Goal: Task Accomplishment & Management: Manage account settings

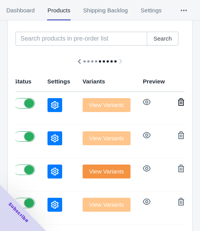
scroll to position [77, 0]
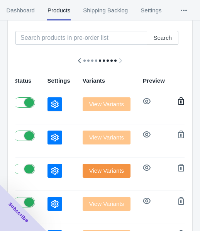
click at [177, 101] on icon "button" at bounding box center [181, 101] width 8 height 8
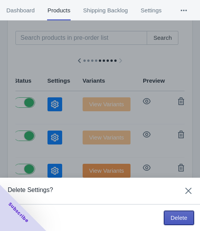
click at [180, 216] on span "Delete" at bounding box center [178, 217] width 17 height 6
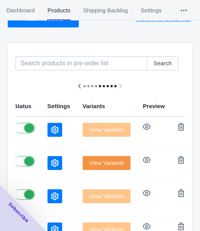
scroll to position [39, 0]
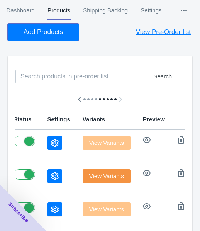
click at [42, 35] on span "Add Products" at bounding box center [43, 32] width 39 height 8
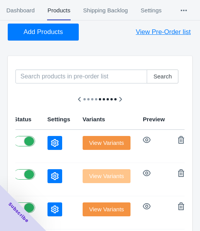
scroll to position [116, 0]
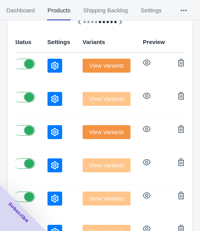
click at [47, 64] on button "button" at bounding box center [54, 66] width 15 height 14
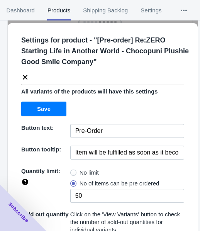
click at [80, 171] on span "No limit" at bounding box center [88, 172] width 19 height 8
click at [72, 171] on input "No limit" at bounding box center [72, 170] width 0 height 0
radio input "true"
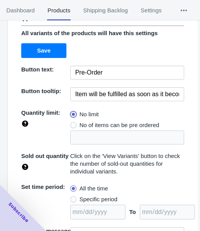
scroll to position [116, 0]
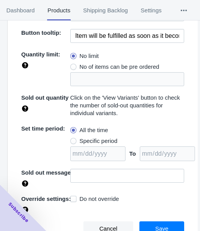
click at [96, 140] on span "Specific period" at bounding box center [98, 141] width 38 height 8
click at [72, 139] on input "Specific period" at bounding box center [72, 139] width 0 height 0
radio input "true"
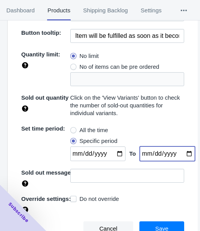
click at [180, 150] on input "date" at bounding box center [167, 153] width 55 height 15
type input "[DATE]"
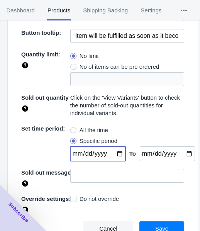
click at [113, 153] on input "date" at bounding box center [97, 153] width 55 height 15
type input "[DATE]"
click at [166, 224] on button "Save" at bounding box center [161, 228] width 45 height 15
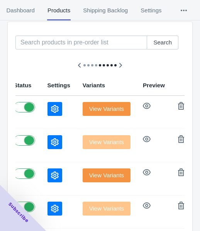
scroll to position [0, 0]
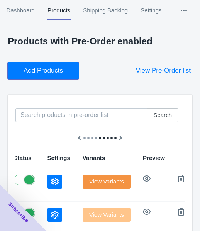
click at [47, 66] on button "Add Products" at bounding box center [43, 70] width 71 height 17
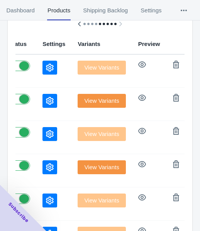
scroll to position [116, 0]
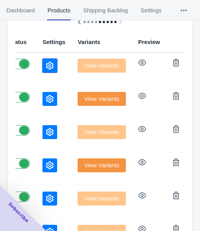
click at [46, 67] on icon "button" at bounding box center [50, 66] width 8 height 8
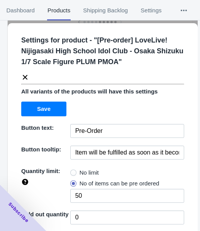
click at [79, 169] on span "No limit" at bounding box center [88, 172] width 19 height 8
click at [72, 170] on input "No limit" at bounding box center [72, 170] width 0 height 0
radio input "true"
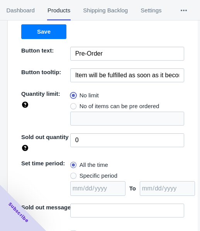
scroll to position [112, 0]
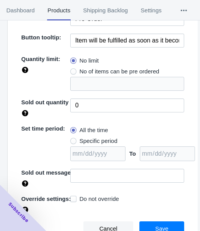
click at [96, 138] on span "Specific period" at bounding box center [98, 141] width 38 height 8
click at [72, 139] on input "Specific period" at bounding box center [72, 139] width 0 height 0
radio input "true"
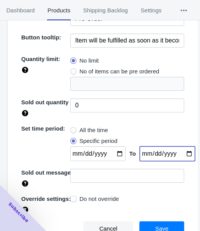
click at [181, 153] on input "date" at bounding box center [167, 153] width 55 height 15
type input "[DATE]"
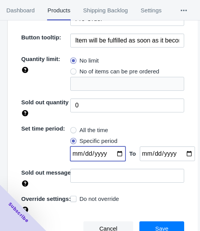
click at [116, 154] on input "date" at bounding box center [97, 153] width 55 height 15
type input "[DATE]"
click at [172, 223] on button "Save" at bounding box center [161, 228] width 45 height 15
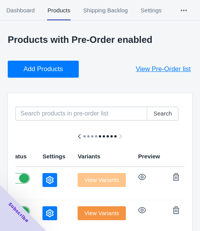
scroll to position [0, 0]
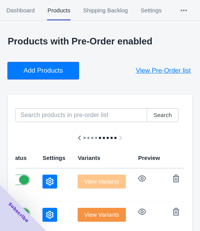
click at [57, 71] on span "Add Products" at bounding box center [43, 71] width 39 height 8
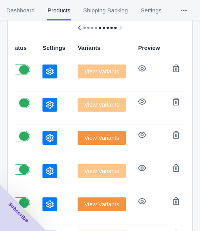
scroll to position [116, 0]
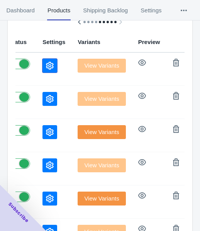
click at [42, 60] on button "button" at bounding box center [49, 66] width 15 height 14
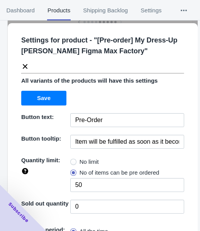
click at [79, 163] on span "No limit" at bounding box center [88, 162] width 19 height 8
click at [72, 160] on input "No limit" at bounding box center [72, 160] width 0 height 0
radio input "true"
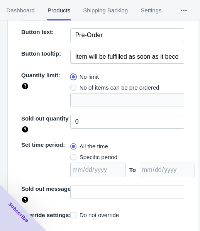
scroll to position [101, 0]
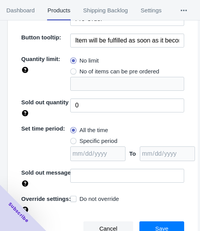
click at [91, 139] on span "Specific period" at bounding box center [98, 141] width 38 height 8
click at [72, 139] on input "Specific period" at bounding box center [72, 139] width 0 height 0
radio input "true"
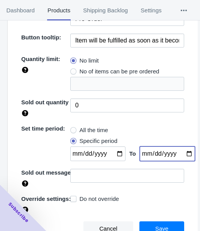
click at [180, 154] on input "date" at bounding box center [167, 153] width 55 height 15
type input "[DATE]"
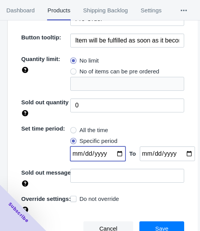
click at [116, 153] on input "date" at bounding box center [97, 153] width 55 height 15
type input "[DATE]"
click at [145, 222] on button "Save" at bounding box center [161, 228] width 45 height 15
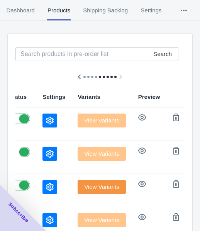
scroll to position [0, 0]
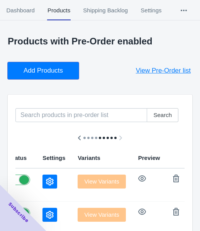
click at [58, 74] on span "Add Products" at bounding box center [43, 71] width 39 height 8
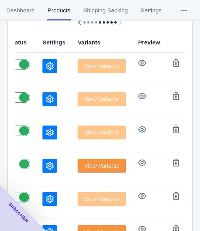
scroll to position [116, 0]
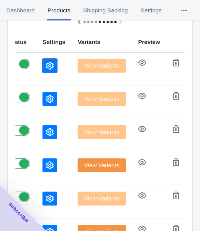
click at [46, 63] on icon "button" at bounding box center [50, 66] width 8 height 8
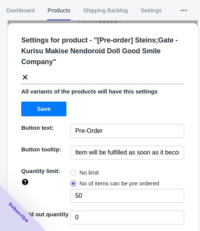
click at [81, 170] on span "No limit" at bounding box center [88, 172] width 19 height 8
click at [72, 170] on input "No limit" at bounding box center [72, 170] width 0 height 0
radio input "true"
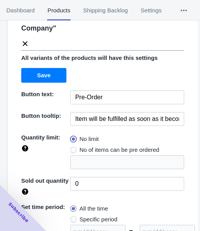
scroll to position [112, 0]
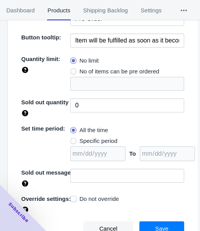
click at [87, 138] on span "Specific period" at bounding box center [98, 141] width 38 height 8
click at [72, 139] on input "Specific period" at bounding box center [72, 139] width 0 height 0
radio input "true"
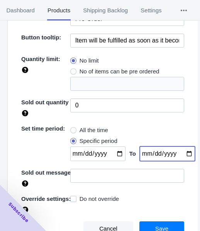
click at [180, 154] on input "date" at bounding box center [167, 153] width 55 height 15
type input "[DATE]"
click at [114, 153] on input "date" at bounding box center [97, 153] width 55 height 15
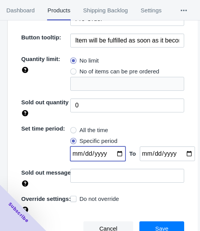
type input "[DATE]"
click at [165, 224] on button "Save" at bounding box center [161, 228] width 45 height 15
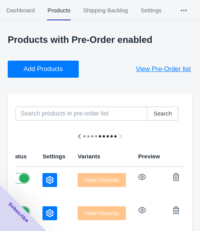
scroll to position [0, 0]
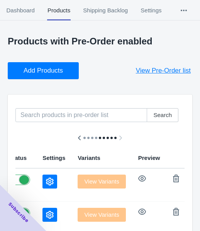
click at [57, 72] on span "Add Products" at bounding box center [43, 71] width 39 height 8
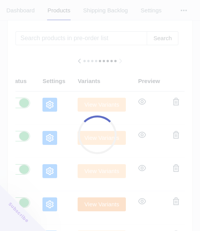
scroll to position [77, 0]
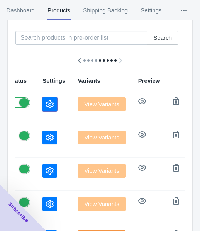
click at [46, 106] on icon "button" at bounding box center [50, 104] width 8 height 8
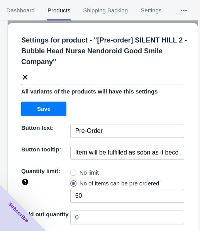
click at [82, 170] on span "No limit" at bounding box center [88, 172] width 19 height 8
click at [72, 170] on input "No limit" at bounding box center [72, 170] width 0 height 0
radio input "true"
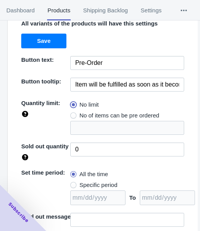
scroll to position [112, 0]
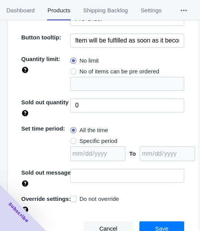
click at [93, 140] on span "Specific period" at bounding box center [98, 141] width 38 height 8
click at [72, 139] on input "Specific period" at bounding box center [72, 139] width 0 height 0
radio input "true"
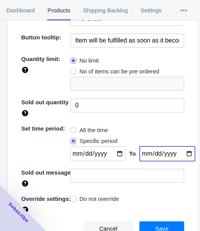
click at [179, 151] on input "date" at bounding box center [167, 153] width 55 height 15
type input "[DATE]"
click at [113, 153] on input "date" at bounding box center [97, 153] width 55 height 15
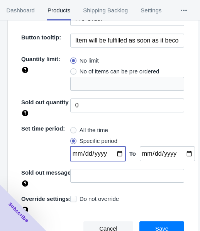
type input "[DATE]"
click at [144, 223] on button "Save" at bounding box center [161, 228] width 45 height 15
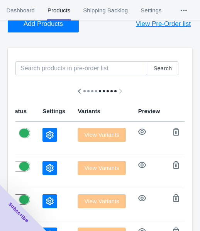
scroll to position [0, 0]
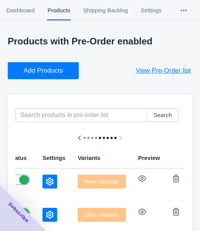
click at [42, 69] on span "Add Products" at bounding box center [43, 71] width 39 height 8
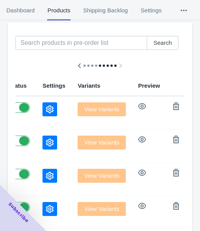
scroll to position [77, 0]
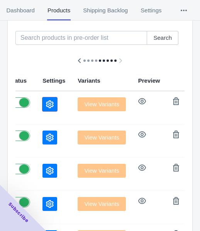
click at [46, 103] on icon "button" at bounding box center [50, 104] width 8 height 8
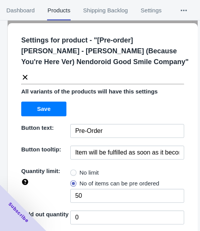
click at [83, 172] on span "No limit" at bounding box center [88, 172] width 19 height 8
click at [72, 171] on input "No limit" at bounding box center [72, 170] width 0 height 0
radio input "true"
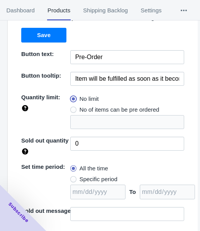
scroll to position [112, 0]
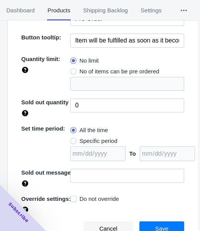
click at [99, 140] on span "Specific period" at bounding box center [98, 141] width 38 height 8
click at [72, 139] on input "Specific period" at bounding box center [72, 139] width 0 height 0
radio input "true"
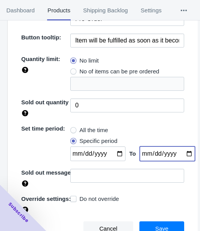
click at [179, 152] on input "date" at bounding box center [167, 153] width 55 height 15
type input "[DATE]"
click at [114, 151] on input "date" at bounding box center [97, 153] width 55 height 15
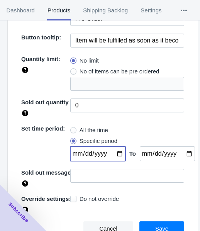
type input "[DATE]"
click at [155, 225] on span "Save" at bounding box center [161, 228] width 13 height 6
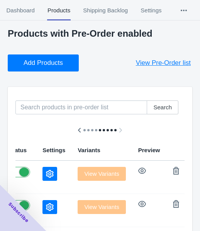
scroll to position [0, 0]
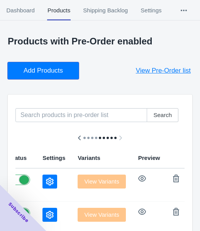
click at [29, 71] on span "Add Products" at bounding box center [43, 71] width 39 height 8
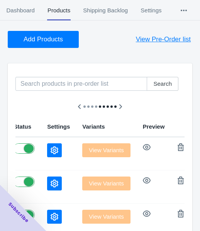
scroll to position [77, 0]
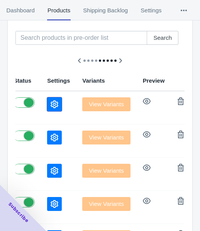
click at [50, 104] on icon "button" at bounding box center [54, 104] width 8 height 8
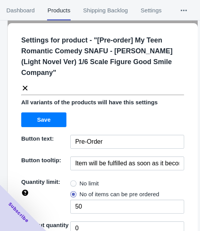
click at [86, 181] on span "No limit" at bounding box center [88, 183] width 19 height 8
click at [72, 181] on input "No limit" at bounding box center [72, 181] width 0 height 0
radio input "true"
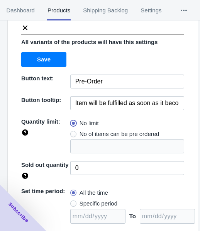
scroll to position [123, 0]
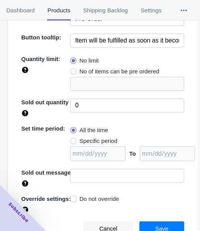
click at [90, 138] on span "Specific period" at bounding box center [98, 141] width 38 height 8
click at [72, 139] on input "Specific period" at bounding box center [72, 139] width 0 height 0
radio input "true"
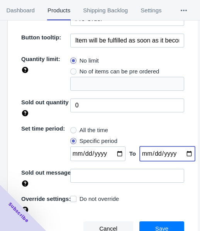
click at [182, 151] on input "date" at bounding box center [167, 153] width 55 height 15
click at [179, 154] on input "date" at bounding box center [167, 153] width 55 height 15
type input "[DATE]"
click at [114, 156] on input "date" at bounding box center [97, 153] width 55 height 15
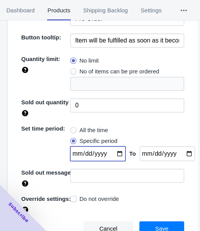
type input "[DATE]"
click at [155, 225] on span "Save" at bounding box center [161, 228] width 13 height 6
